Goal: Transaction & Acquisition: Purchase product/service

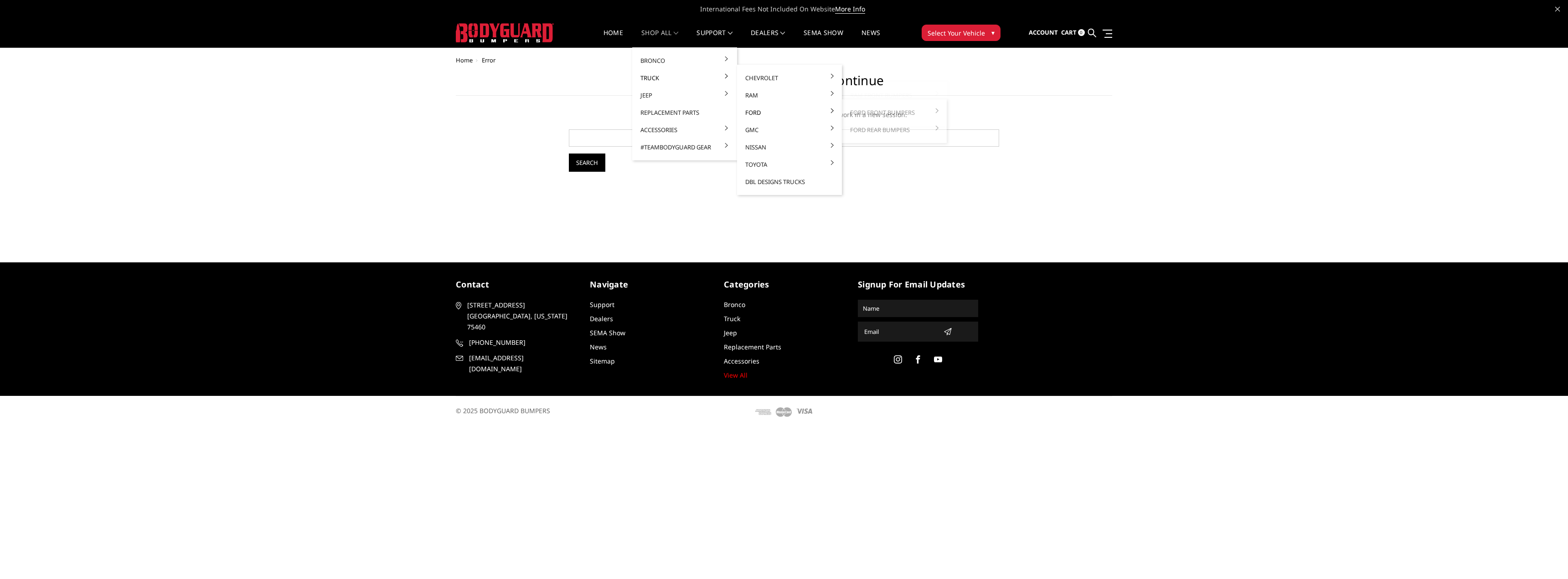
click at [749, 110] on link "Ford" at bounding box center [789, 113] width 97 height 17
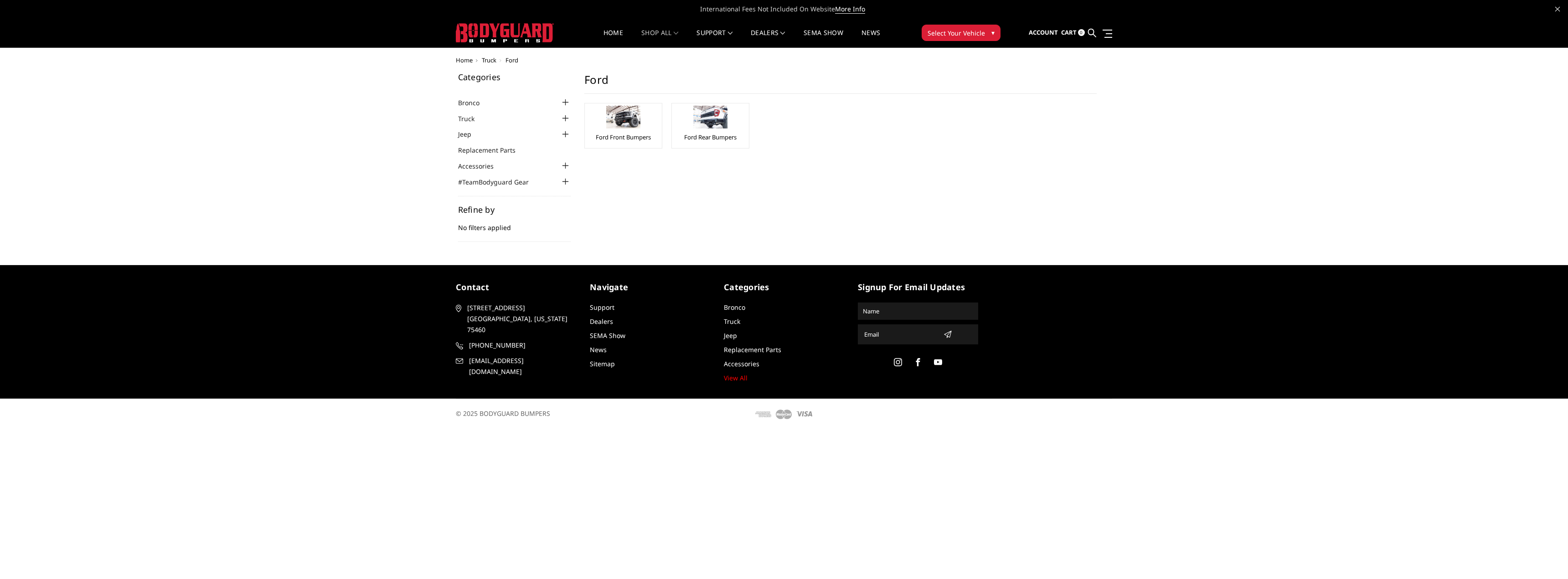
click at [868, 113] on div "Categories Bronco [DATE]-[DATE] Bronco Front [DATE]-[DATE] Bronco Rear [DATE]-[…" at bounding box center [784, 158] width 666 height 169
click at [635, 140] on img at bounding box center [624, 130] width 73 height 49
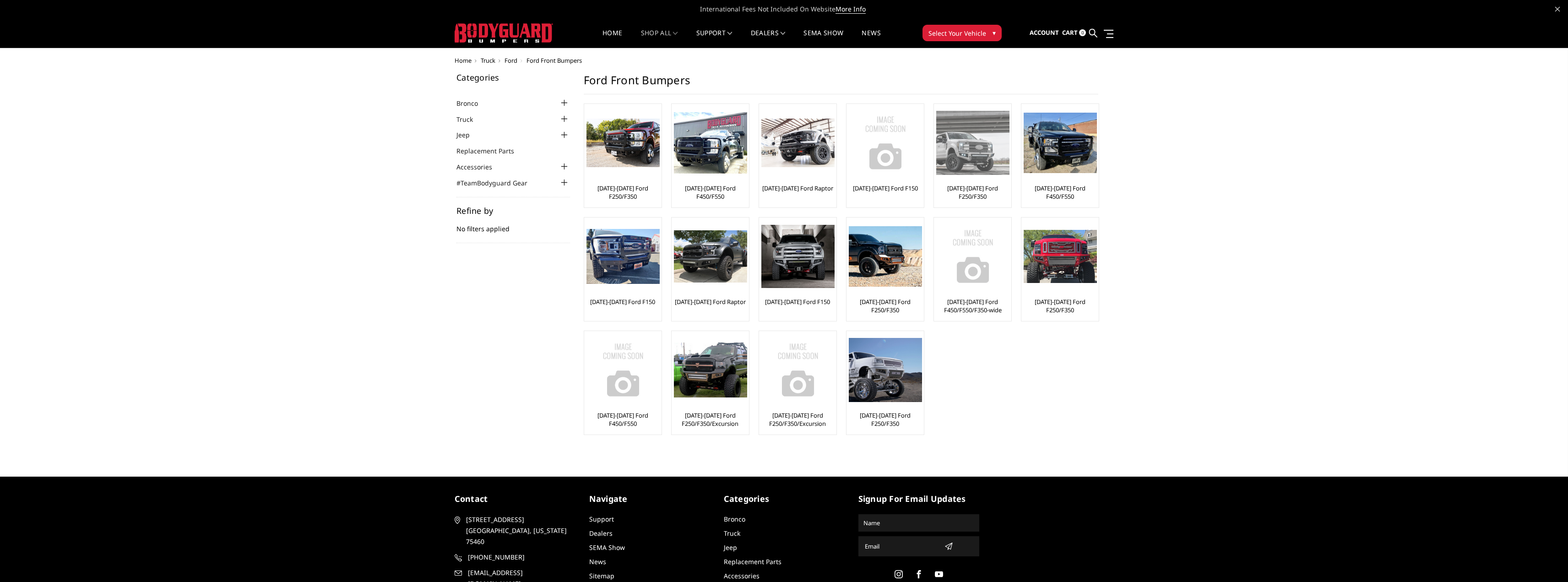
click at [979, 189] on link "[DATE]-[DATE] Ford F250/F350" at bounding box center [972, 192] width 73 height 17
